Goal: Book appointment/travel/reservation

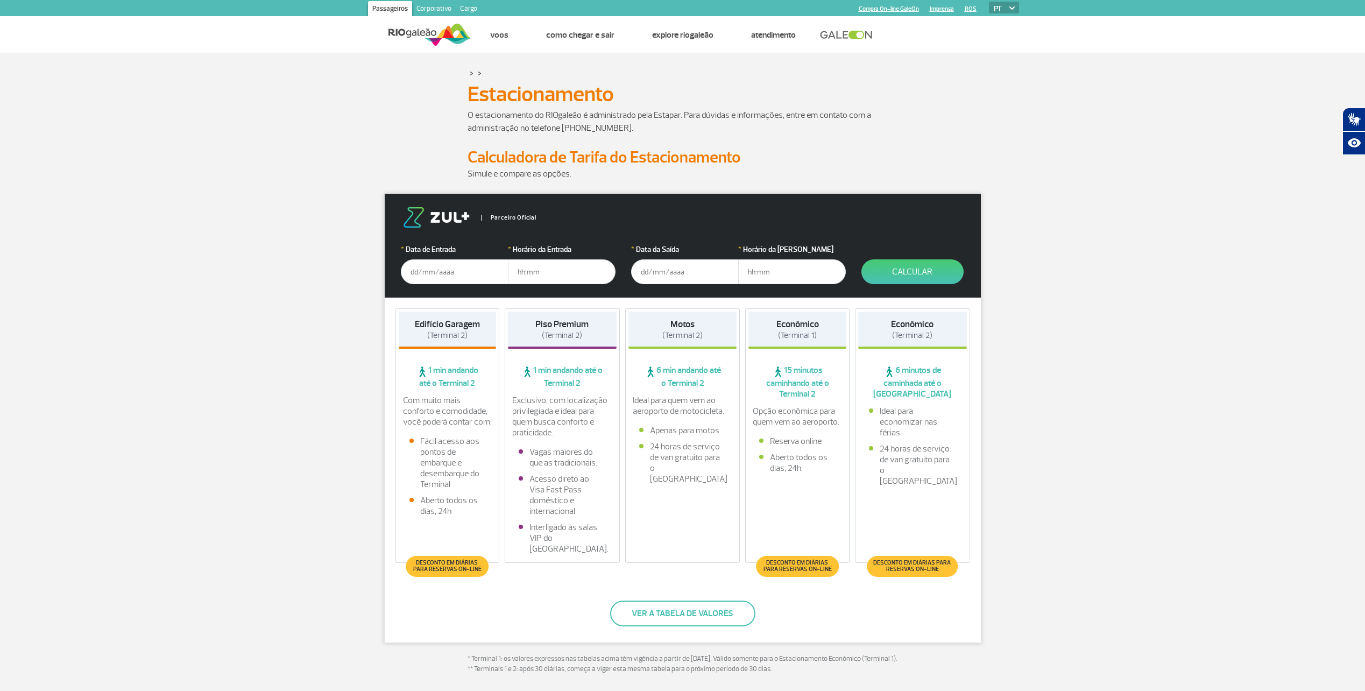
click at [450, 273] on input "text" at bounding box center [455, 271] width 108 height 25
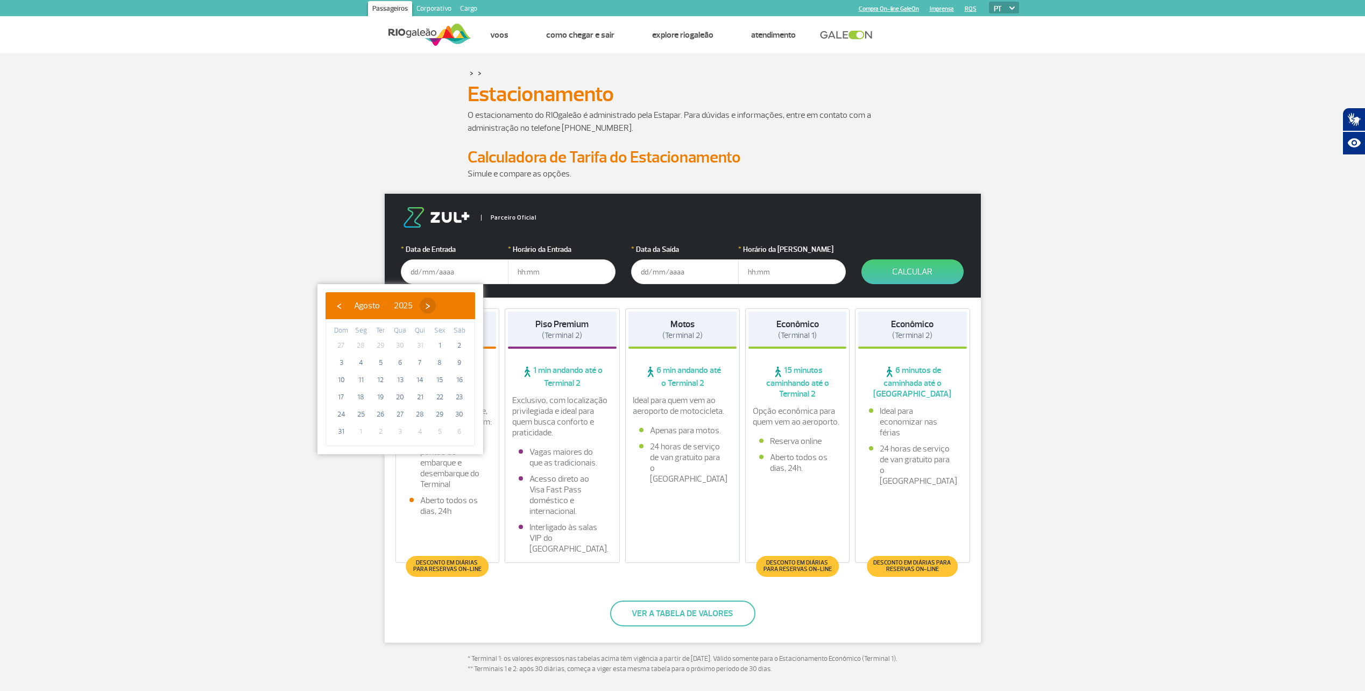
click at [436, 304] on span "›" at bounding box center [428, 305] width 16 height 16
click at [442, 394] on span "26" at bounding box center [439, 396] width 17 height 17
type input "[DATE]"
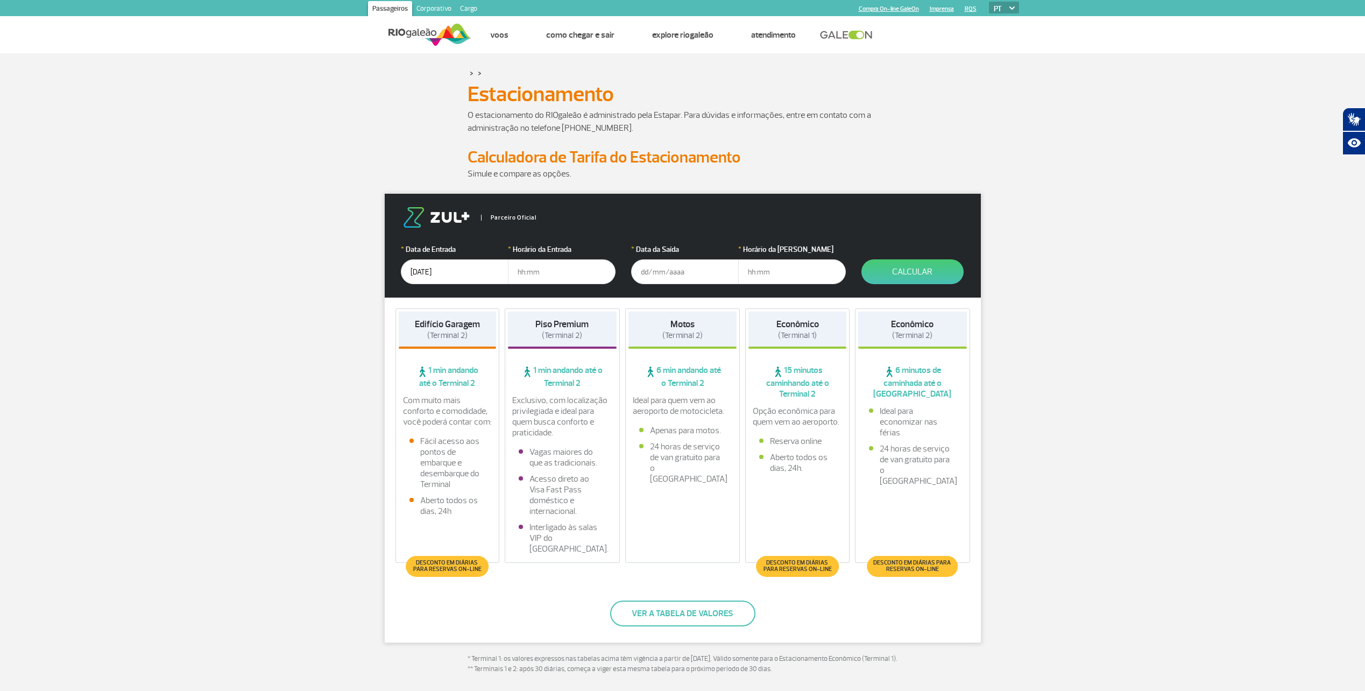
click at [565, 273] on input "text" at bounding box center [562, 271] width 108 height 25
type input "18:00"
click at [661, 277] on input "text" at bounding box center [685, 271] width 108 height 25
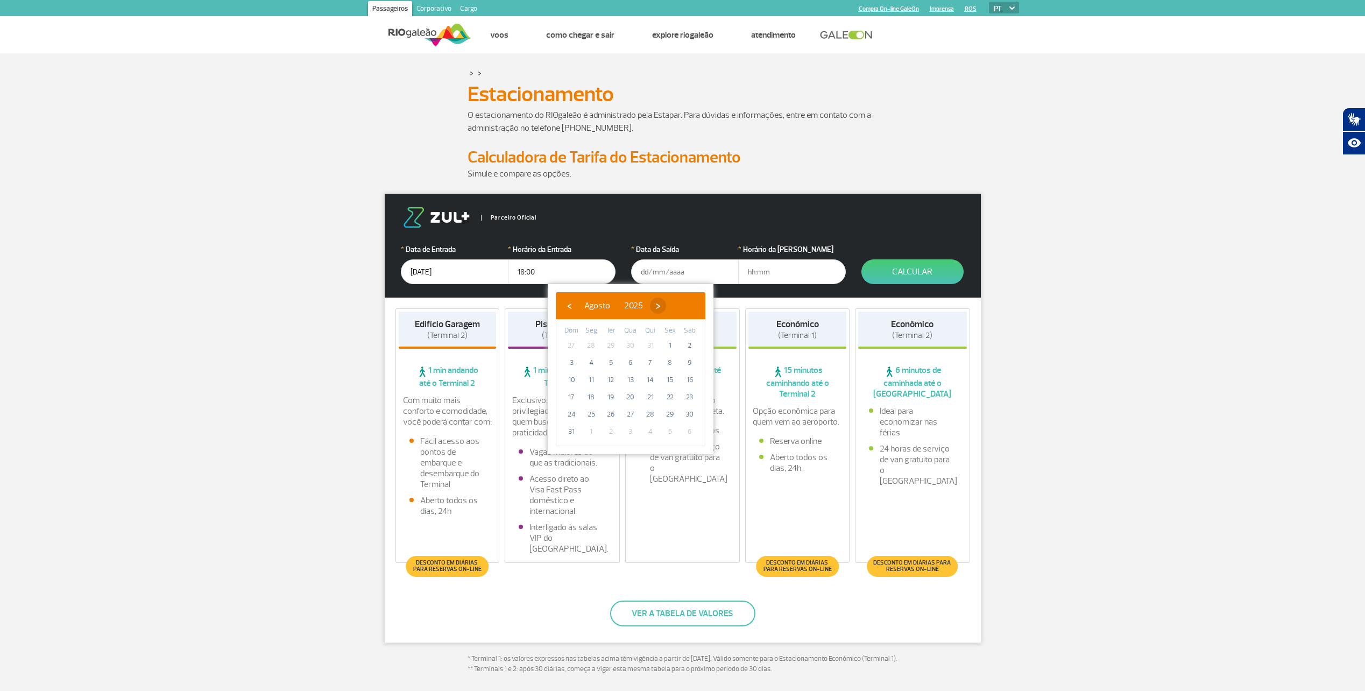
click at [666, 308] on span "›" at bounding box center [658, 305] width 16 height 16
click at [676, 308] on span "›" at bounding box center [668, 305] width 16 height 16
click at [605, 381] on span "14" at bounding box center [610, 379] width 17 height 17
type input "[DATE]"
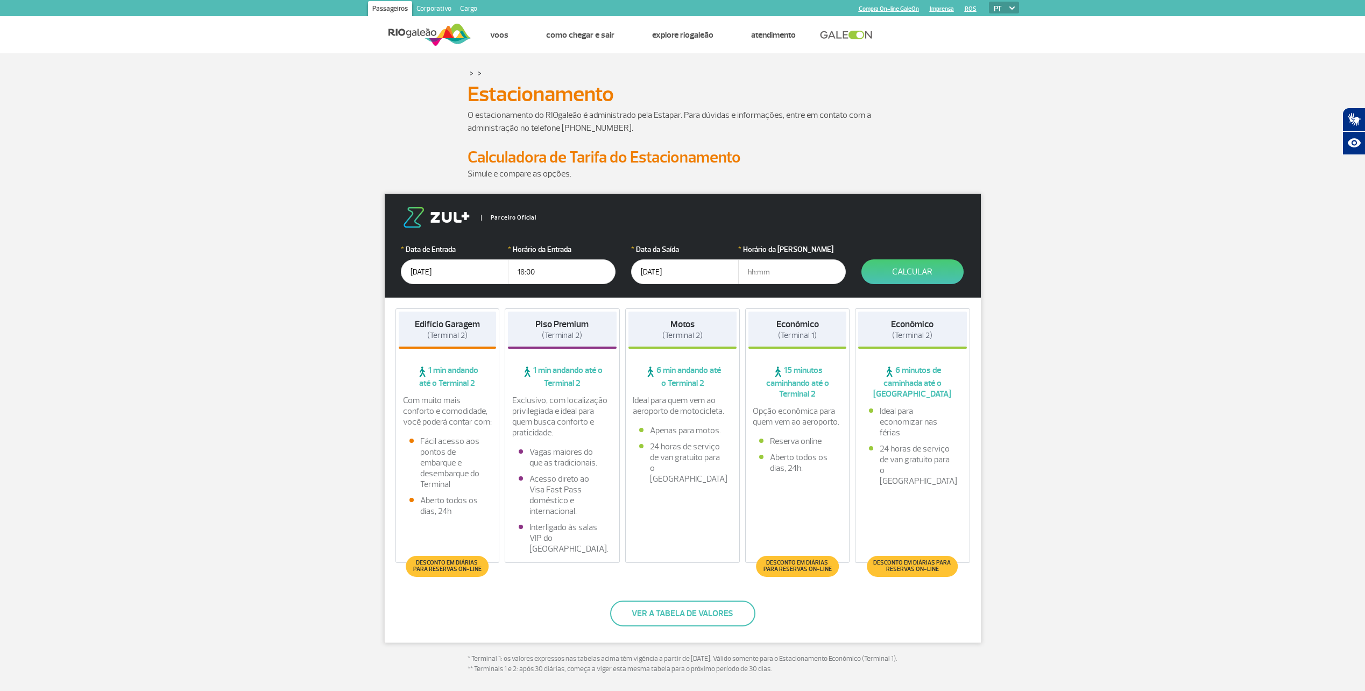
click at [777, 274] on input "text" at bounding box center [792, 271] width 108 height 25
type input "09:00"
click at [923, 514] on div "Econômico (Terminal 2) 6 minutos de caminhada até o Terminal 2 Ideal para econo…" at bounding box center [912, 435] width 115 height 254
click at [906, 270] on button "Calcular" at bounding box center [912, 271] width 102 height 25
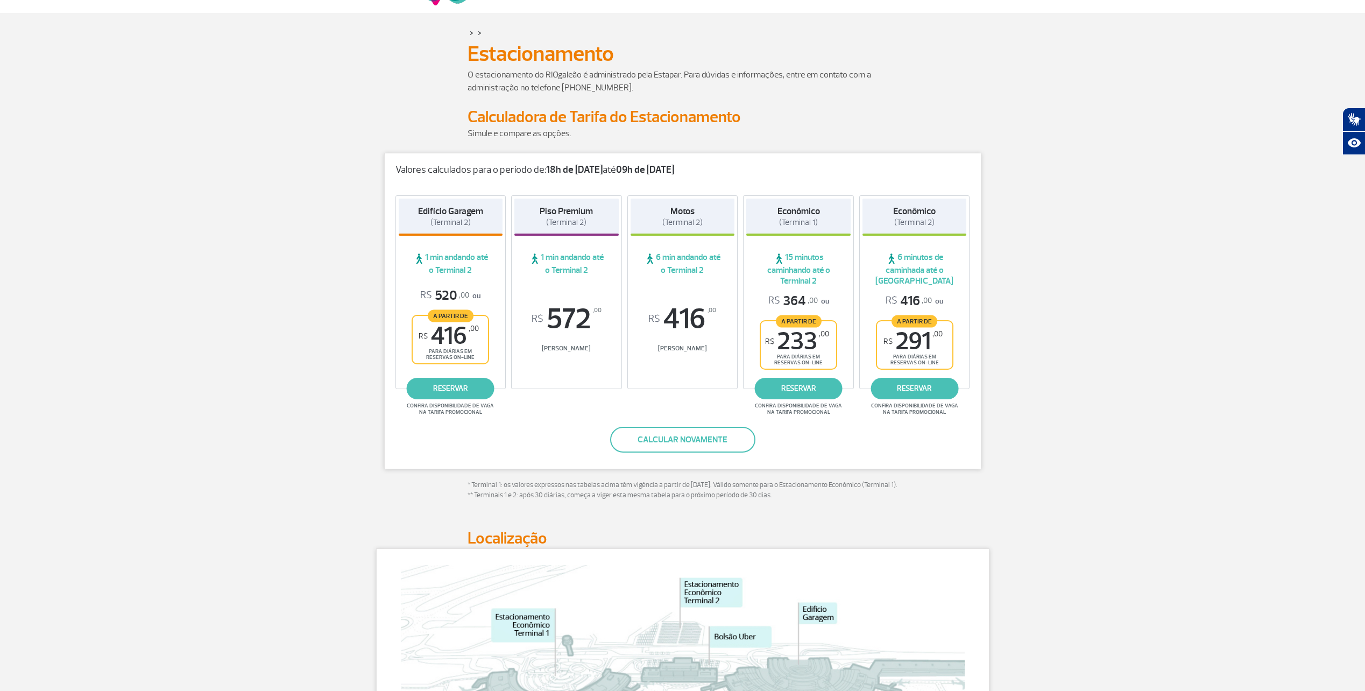
scroll to position [39, 0]
click at [807, 390] on link "reservar" at bounding box center [799, 390] width 88 height 22
